Goal: Task Accomplishment & Management: Manage account settings

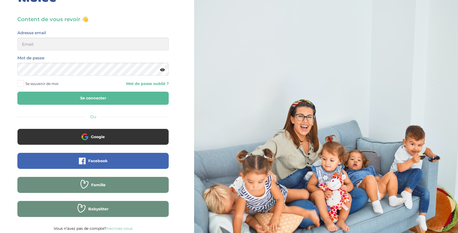
scroll to position [22, 0]
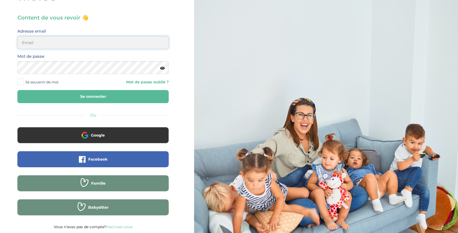
click at [45, 43] on input "email" at bounding box center [92, 42] width 151 height 13
type input "[PERSON_NAME][EMAIL_ADDRESS][DOMAIN_NAME]"
click at [83, 102] on button "Se connecter" at bounding box center [92, 96] width 151 height 13
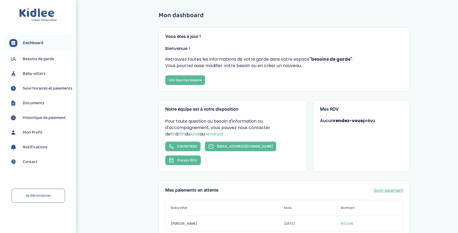
click at [36, 43] on span "Dashboard" at bounding box center [33, 43] width 21 height 6
click at [189, 80] on link "Voir tous mes besoins" at bounding box center [185, 80] width 40 height 10
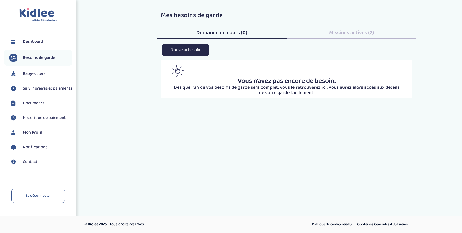
click at [23, 43] on span "Dashboard" at bounding box center [33, 42] width 20 height 6
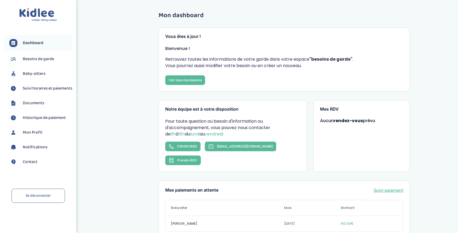
click at [33, 91] on span "Suivi horaires et paiements" at bounding box center [47, 88] width 49 height 6
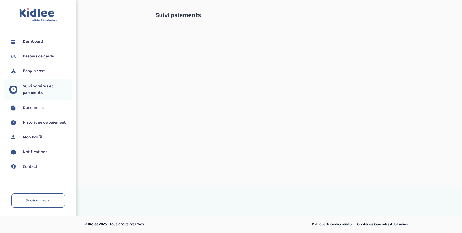
select select "septembre 2025"
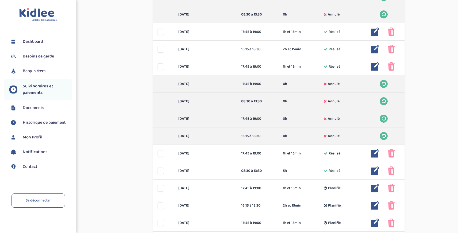
scroll to position [163, 0]
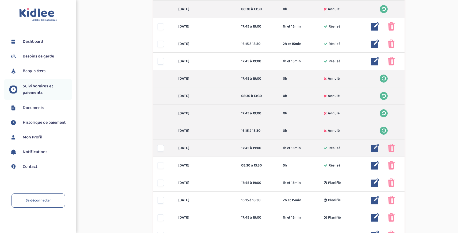
click at [372, 149] on img at bounding box center [375, 148] width 9 height 9
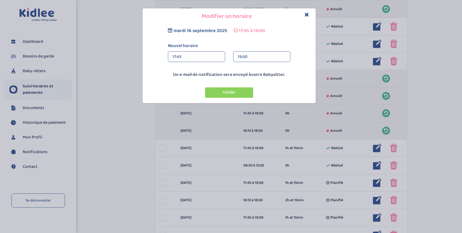
click at [309, 11] on div "Modifier un horaire" at bounding box center [229, 16] width 173 height 16
click at [307, 14] on icon "Close" at bounding box center [307, 15] width 5 height 6
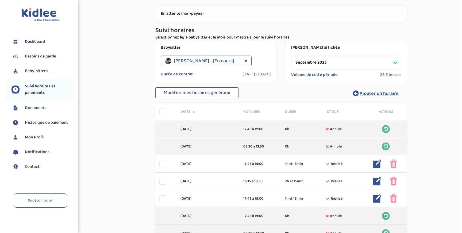
scroll to position [0, 0]
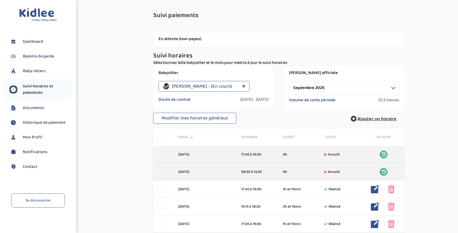
click at [365, 118] on span "Ajouter un horaire" at bounding box center [376, 118] width 39 height 7
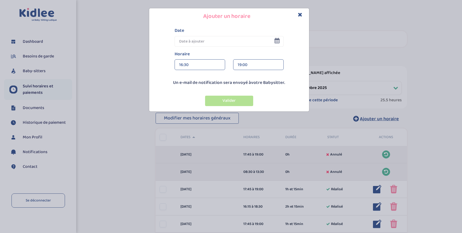
click at [198, 40] on input "text" at bounding box center [229, 41] width 109 height 11
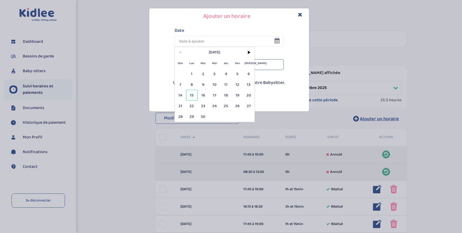
click at [192, 95] on span "15" at bounding box center [191, 95] width 11 height 11
type input "15 Sep 2025"
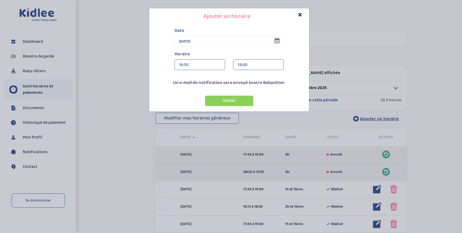
click at [195, 63] on div "16:30" at bounding box center [199, 65] width 41 height 11
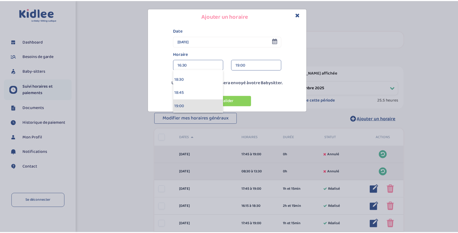
scroll to position [953, 0]
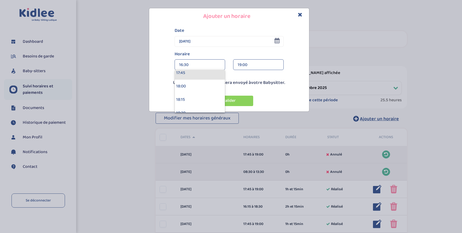
click at [197, 72] on div "17:45" at bounding box center [200, 72] width 50 height 13
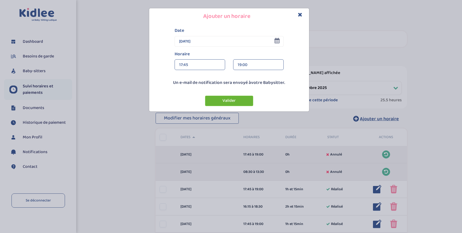
click at [223, 101] on button "Valider" at bounding box center [229, 101] width 48 height 10
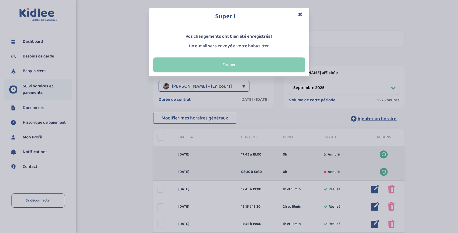
click at [212, 62] on button "Fermer" at bounding box center [229, 64] width 152 height 15
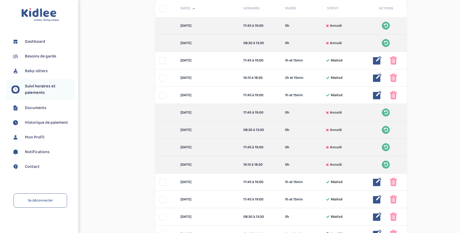
scroll to position [235, 0]
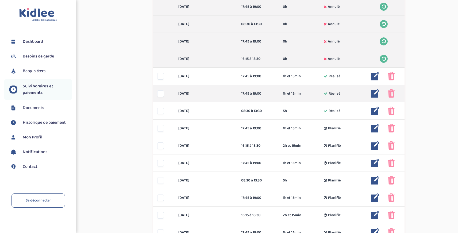
click at [393, 93] on img at bounding box center [391, 93] width 7 height 9
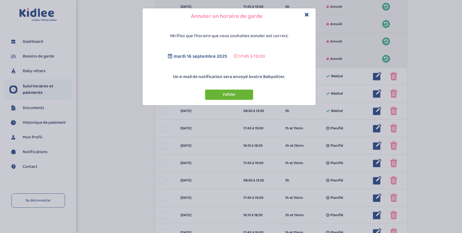
click at [237, 96] on button "Valider" at bounding box center [229, 95] width 48 height 10
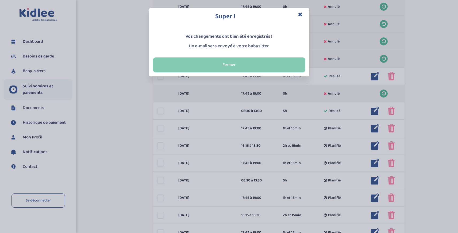
click at [222, 65] on button "Fermer" at bounding box center [229, 64] width 152 height 15
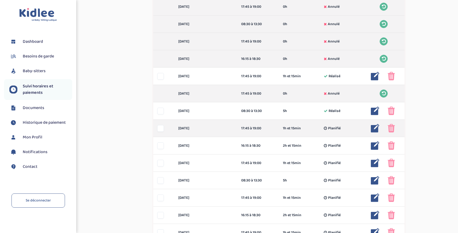
click at [376, 129] on img at bounding box center [375, 128] width 9 height 9
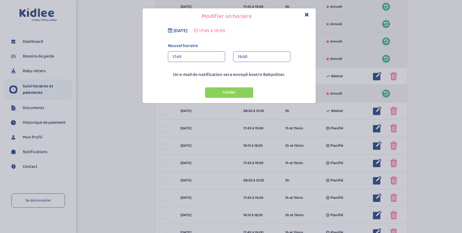
click at [195, 57] on div "17:45" at bounding box center [196, 57] width 48 height 11
click at [184, 87] on div "16:15" at bounding box center [196, 83] width 57 height 13
click at [182, 57] on div "16:15" at bounding box center [196, 57] width 48 height 11
click at [179, 57] on div "16:15" at bounding box center [196, 57] width 48 height 11
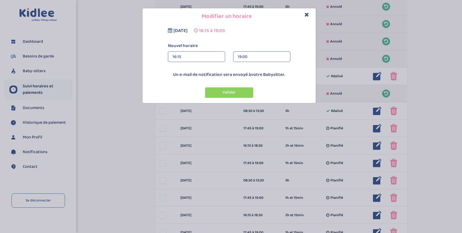
click at [180, 55] on div "16:15" at bounding box center [196, 57] width 48 height 11
click at [179, 98] on div "16:30" at bounding box center [196, 96] width 57 height 13
click at [245, 54] on div "19:00" at bounding box center [262, 57] width 48 height 11
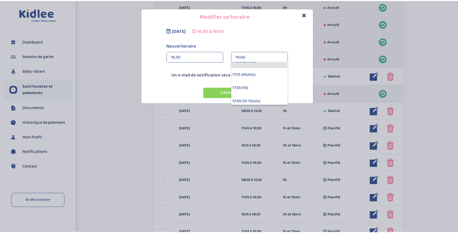
scroll to position [64, 0]
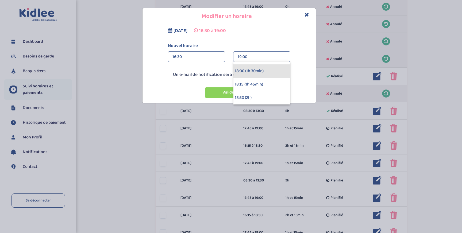
click at [257, 69] on div "18:00 (1h 30min)" at bounding box center [261, 70] width 57 height 13
click at [221, 94] on button "Valider" at bounding box center [229, 92] width 48 height 10
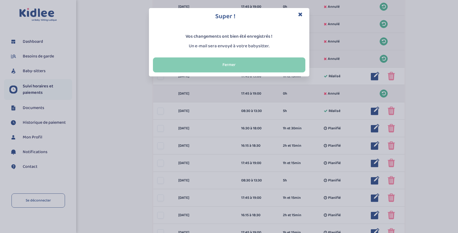
click at [215, 67] on button "Fermer" at bounding box center [229, 64] width 152 height 15
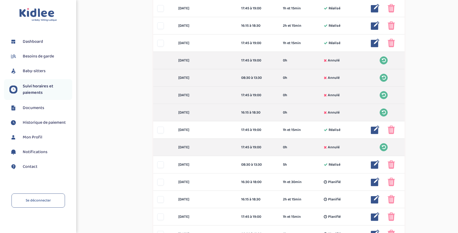
scroll to position [0, 0]
